Goal: Task Accomplishment & Management: Use online tool/utility

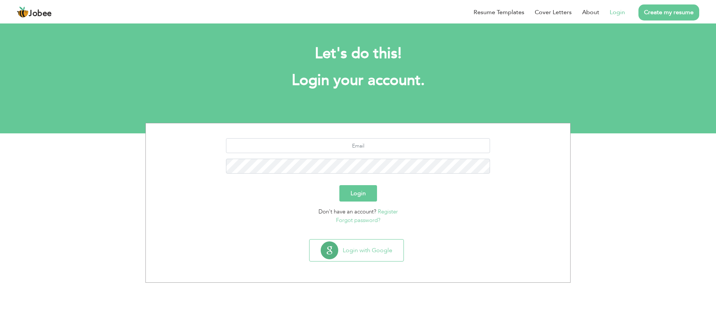
click at [469, 197] on div "Login" at bounding box center [357, 193] width 413 height 16
click at [397, 145] on input "text" at bounding box center [358, 145] width 264 height 15
type input "[EMAIL_ADDRESS][DOMAIN_NAME]"
click at [339, 185] on button "Login" at bounding box center [358, 193] width 38 height 16
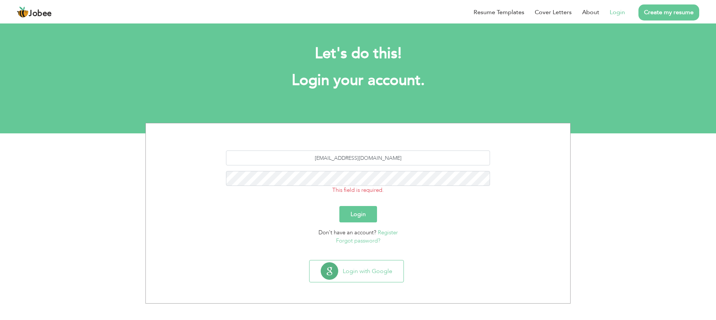
click at [508, 196] on div "ali.raza.buo65@gmail.com This field is required." at bounding box center [357, 176] width 413 height 50
click at [406, 159] on input "[EMAIL_ADDRESS][DOMAIN_NAME]" at bounding box center [358, 158] width 264 height 15
click at [385, 211] on div "Login" at bounding box center [357, 214] width 413 height 16
click at [370, 212] on button "Login" at bounding box center [358, 214] width 38 height 16
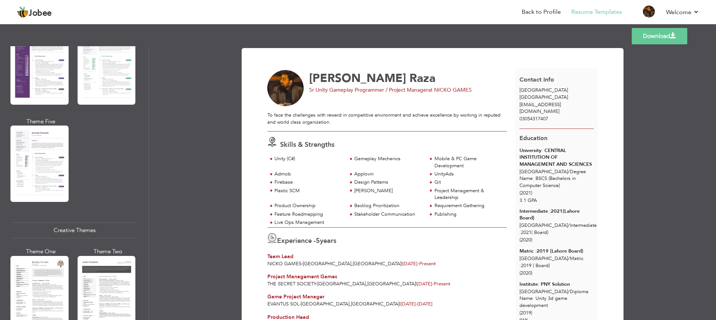
scroll to position [746, 0]
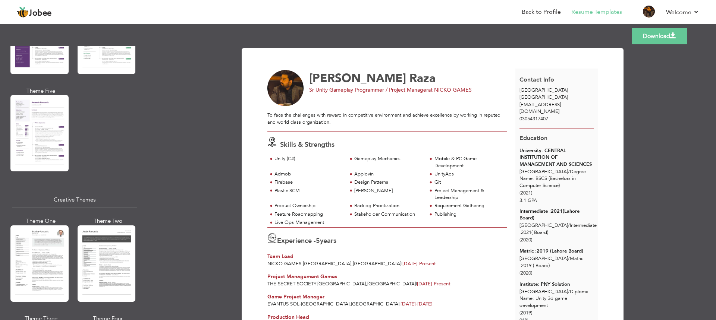
click at [9, 266] on div "Professional Themes Theme One Theme Two Theme Three Theme Six" at bounding box center [74, 183] width 149 height 274
click at [37, 263] on div at bounding box center [39, 264] width 58 height 76
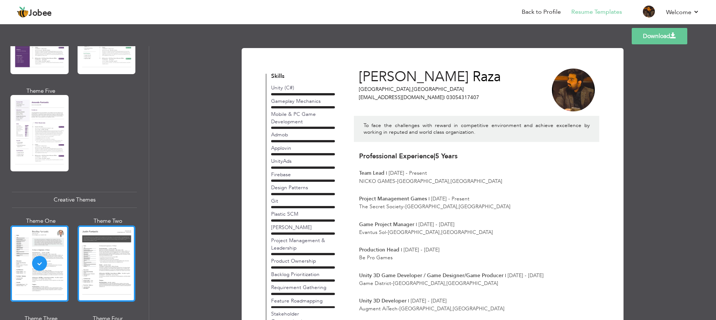
click at [97, 247] on div at bounding box center [107, 264] width 58 height 76
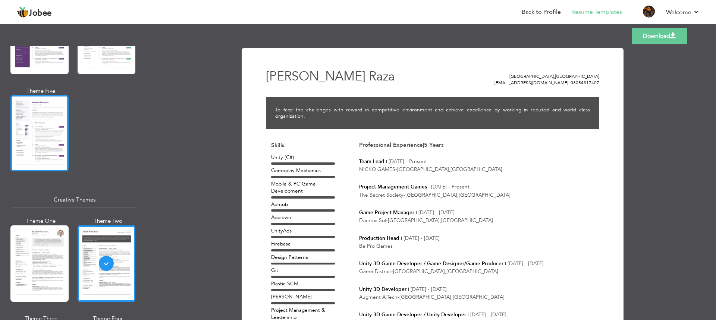
click at [53, 99] on div at bounding box center [39, 133] width 58 height 76
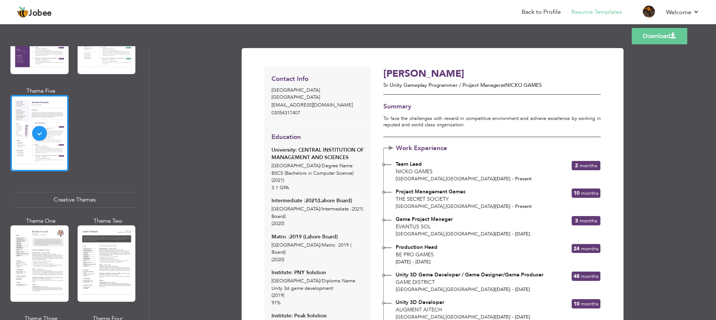
scroll to position [261, 0]
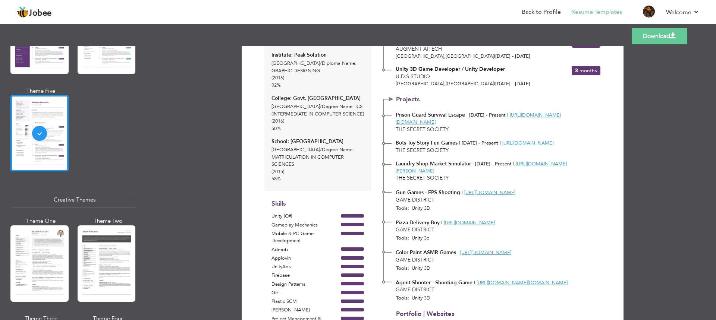
click at [651, 41] on link "Download" at bounding box center [660, 36] width 56 height 16
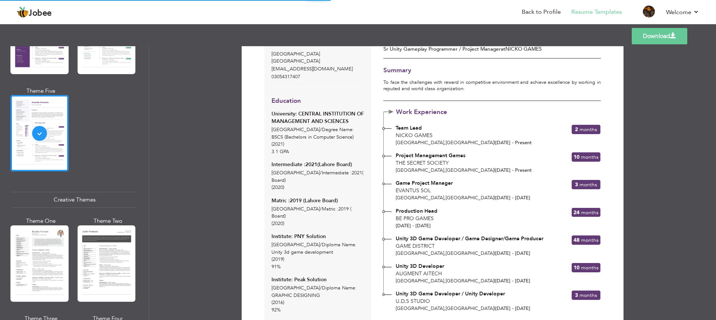
scroll to position [0, 0]
